Goal: Participate in discussion: Engage in conversation with other users on a specific topic

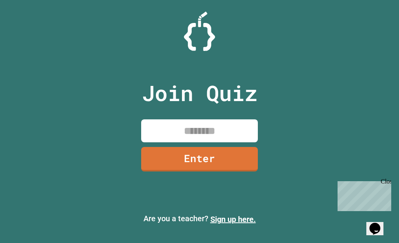
click at [207, 134] on input at bounding box center [199, 130] width 117 height 23
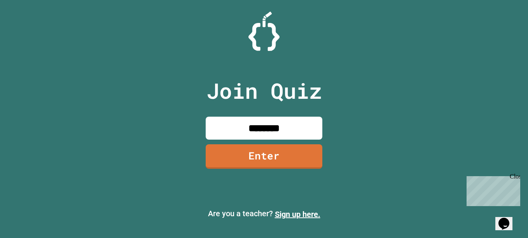
type input "********"
click at [261, 149] on link "Enter" at bounding box center [264, 156] width 117 height 25
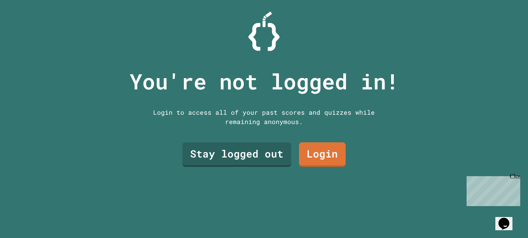
click at [227, 152] on link "Stay logged out" at bounding box center [237, 154] width 109 height 25
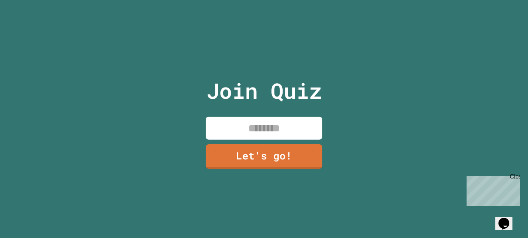
click at [234, 129] on input at bounding box center [264, 128] width 117 height 23
type input "**********"
click at [254, 144] on link "Let's go!" at bounding box center [264, 156] width 117 height 25
click at [264, 0] on div at bounding box center [264, 0] width 0 height 0
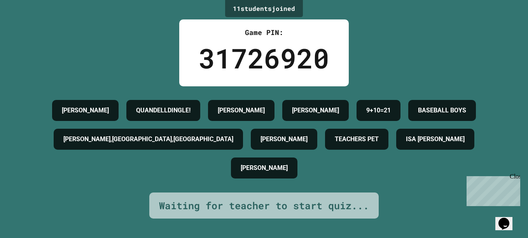
click at [399, 180] on span "Close" at bounding box center [524, 176] width 0 height 7
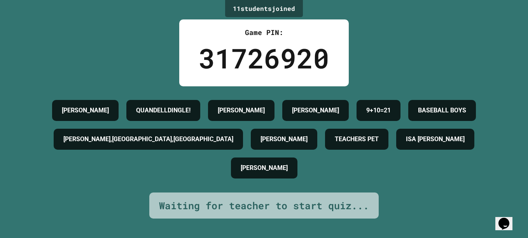
click at [399, 226] on button "Opens Chat This icon Opens the chat window." at bounding box center [504, 223] width 17 height 13
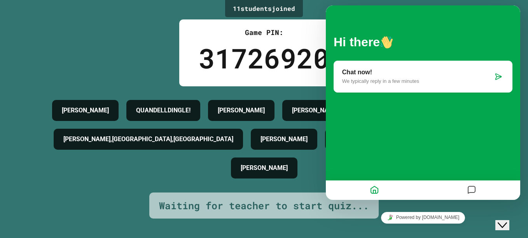
click at [399, 221] on div "Close Chat This icon closes the chat window." at bounding box center [502, 225] width 9 height 9
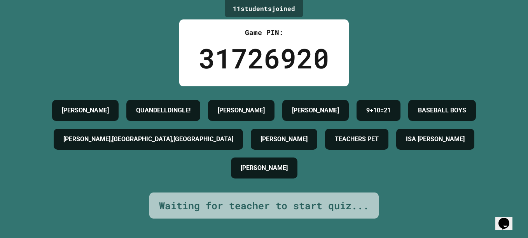
click at [399, 220] on div "Opens Chat This icon Opens the chat window." at bounding box center [504, 224] width 12 height 12
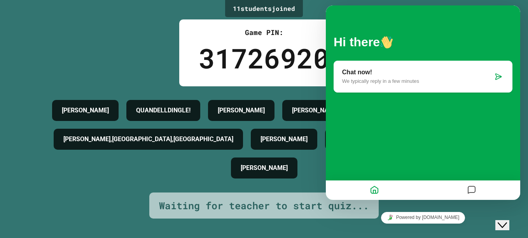
click at [399, 177] on div "Hi there Chat now! We typically reply in a few minutes" at bounding box center [423, 102] width 195 height 195
click at [399, 185] on div at bounding box center [471, 190] width 97 height 15
click at [399, 221] on icon "Close Chat This icon closes the chat window." at bounding box center [502, 225] width 9 height 9
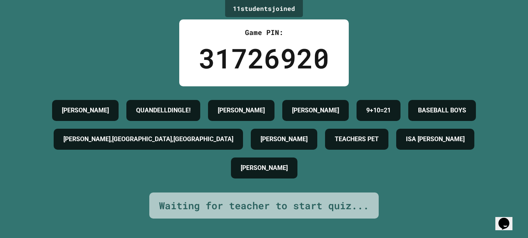
click at [399, 232] on div "11 student s joined Game PIN: 31726920 [PERSON_NAME] QUANDELLDINGLE! [PERSON_NA…" at bounding box center [264, 119] width 528 height 238
click at [399, 224] on icon "Chat widget" at bounding box center [504, 224] width 11 height 12
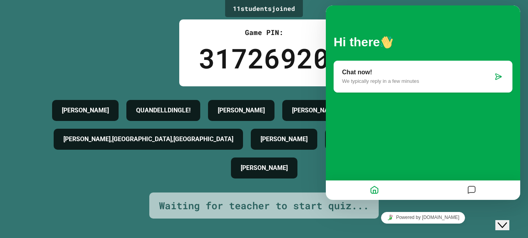
click at [399, 221] on icon "Close Chat This icon closes the chat window." at bounding box center [502, 225] width 9 height 9
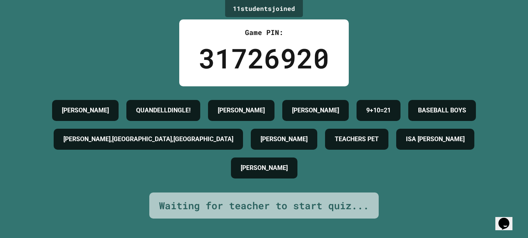
click at [399, 115] on h4 "BASEBALL BOYS" at bounding box center [442, 110] width 48 height 9
click at [399, 121] on div "BASEBALL BOYS" at bounding box center [443, 110] width 68 height 21
click at [325, 150] on div "TEACHERS PET" at bounding box center [356, 139] width 63 height 21
click at [367, 115] on h4 "9+10=21" at bounding box center [379, 110] width 25 height 9
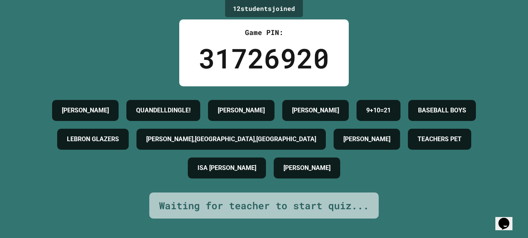
click at [19, 47] on div "12 student s joined Game PIN: 31726920 [PERSON_NAME] QUANDELLDINGLE! [PERSON_NA…" at bounding box center [264, 119] width 528 height 238
click at [334, 150] on div "[PERSON_NAME]" at bounding box center [367, 139] width 67 height 21
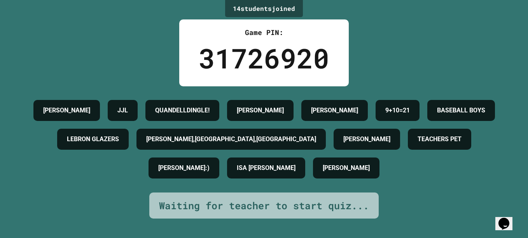
scroll to position [23, 0]
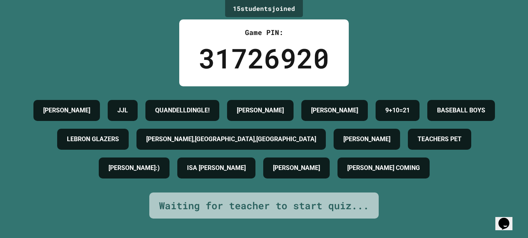
click at [399, 183] on div "[PERSON_NAME] JJL QUANDELLDINGLE! [PERSON_NAME] [PERSON_NAME] 9+10=21 BASEBALL …" at bounding box center [264, 139] width 490 height 86
click at [138, 100] on div "JJL" at bounding box center [123, 110] width 30 height 21
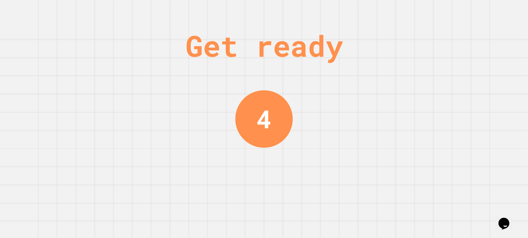
scroll to position [0, 0]
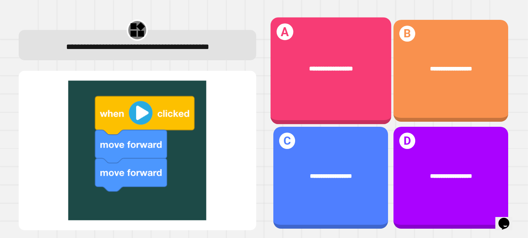
click at [299, 93] on div "**********" at bounding box center [330, 70] width 121 height 107
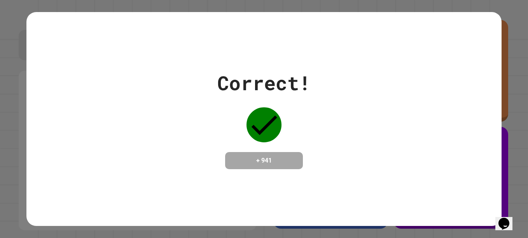
click at [399, 131] on div "Correct! + 941" at bounding box center [264, 118] width 476 height 101
click at [399, 160] on div "Correct! + 941" at bounding box center [264, 118] width 476 height 101
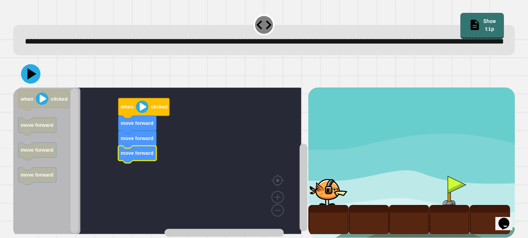
click at [399, 202] on div at bounding box center [450, 190] width 40 height 29
click at [322, 205] on div at bounding box center [329, 190] width 40 height 29
click at [23, 88] on div at bounding box center [264, 73] width 502 height 27
click at [141, 113] on image "Blockly Workspace" at bounding box center [142, 107] width 12 height 12
click at [32, 80] on icon at bounding box center [32, 73] width 9 height 11
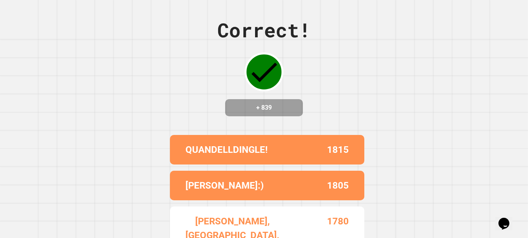
click at [152, 121] on div "Correct! + 839 QUANDELLDINGLE! 1815 [PERSON_NAME]:) 1805 [PERSON_NAME],[GEOGRAP…" at bounding box center [264, 119] width 528 height 238
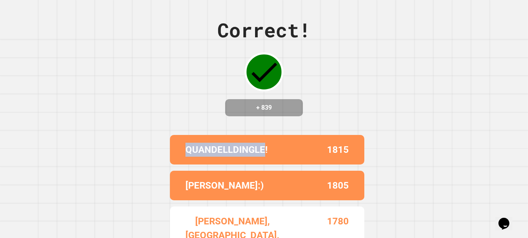
click at [152, 121] on div "Correct! + 839 QUANDELLDINGLE! 1815 [PERSON_NAME]:) 1805 [PERSON_NAME],[GEOGRAP…" at bounding box center [264, 119] width 528 height 238
click at [150, 117] on div "Correct! + 839 QUANDELLDINGLE! 1815 [PERSON_NAME]:) 1805 [PERSON_NAME],[GEOGRAP…" at bounding box center [264, 119] width 528 height 238
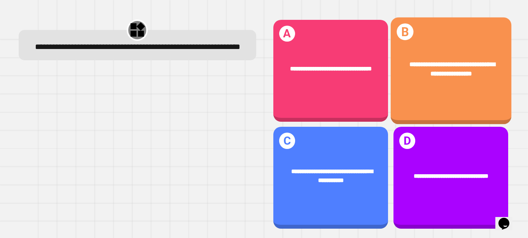
click at [399, 63] on span "**********" at bounding box center [453, 69] width 86 height 16
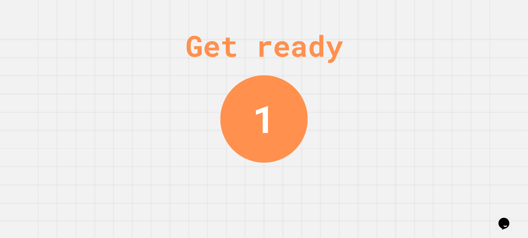
click at [399, 65] on div "Get ready 1" at bounding box center [264, 119] width 528 height 238
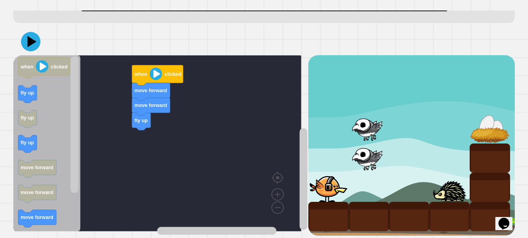
scroll to position [53, 0]
click at [39, 42] on div at bounding box center [264, 41] width 502 height 27
click at [30, 36] on icon at bounding box center [32, 41] width 9 height 11
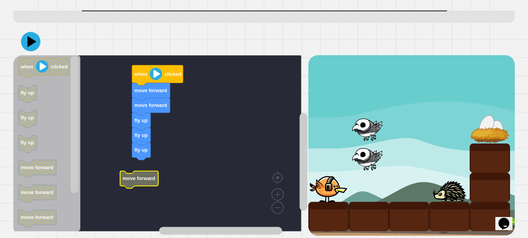
click at [138, 176] on icon "Blockly Workspace" at bounding box center [139, 180] width 38 height 18
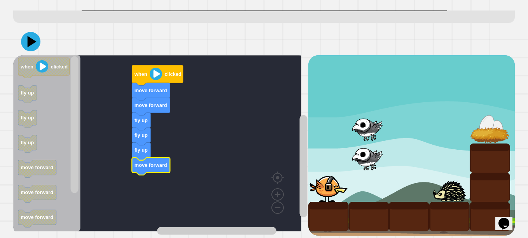
click at [31, 41] on icon at bounding box center [30, 41] width 19 height 19
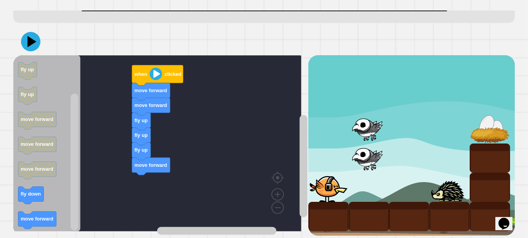
click at [16, 70] on icon "Blockly Workspace" at bounding box center [46, 143] width 67 height 176
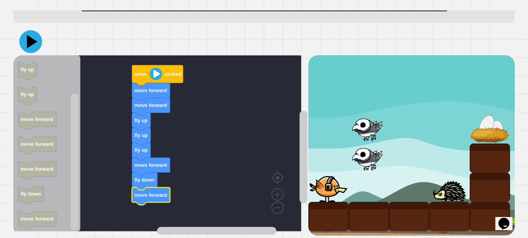
click at [30, 30] on icon at bounding box center [30, 41] width 23 height 23
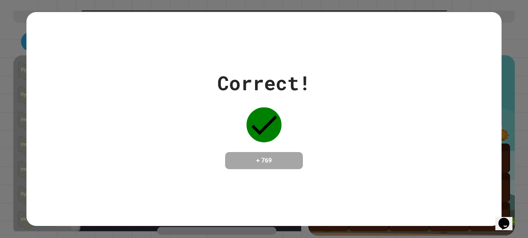
click at [399, 217] on button "Opens Chat This icon Opens the chat window." at bounding box center [504, 223] width 17 height 13
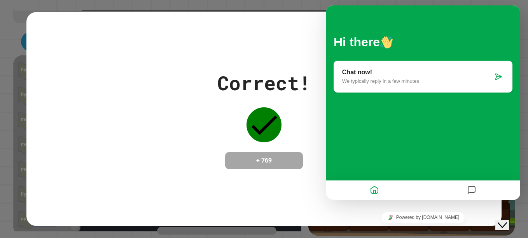
click at [399, 221] on div "Close Chat This icon closes the chat window." at bounding box center [502, 225] width 9 height 9
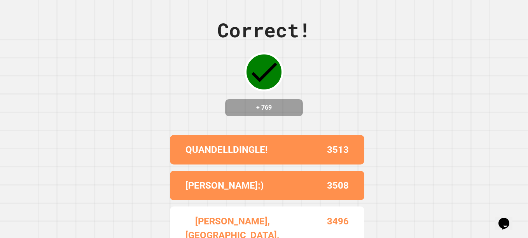
click at [399, 193] on div "Correct! + 769 QUANDELLDINGLE! 3513 [PERSON_NAME]:) [GEOGRAPHIC_DATA][PERSON_NA…" at bounding box center [264, 119] width 528 height 238
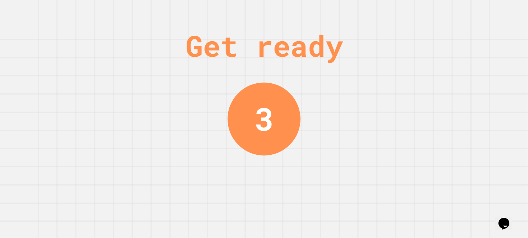
click at [354, 162] on div "Get ready 3" at bounding box center [264, 119] width 528 height 238
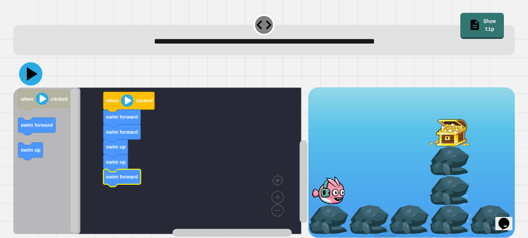
click at [30, 73] on icon at bounding box center [32, 74] width 11 height 14
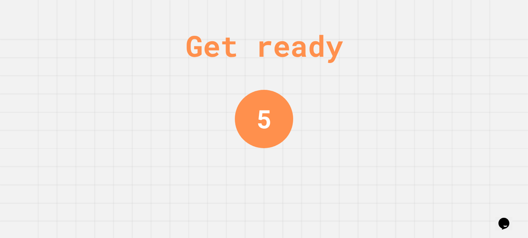
click at [167, 117] on div "Get ready 5" at bounding box center [264, 119] width 528 height 238
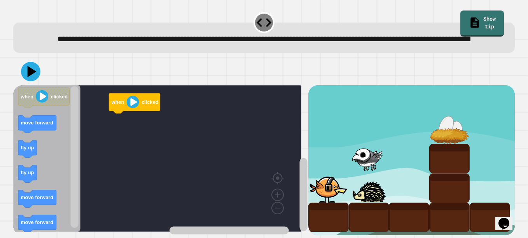
scroll to position [24, 0]
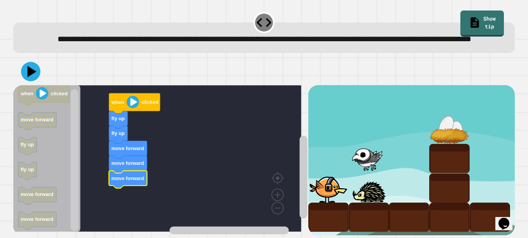
click at [26, 62] on icon at bounding box center [30, 71] width 19 height 19
